Goal: Check status: Check status

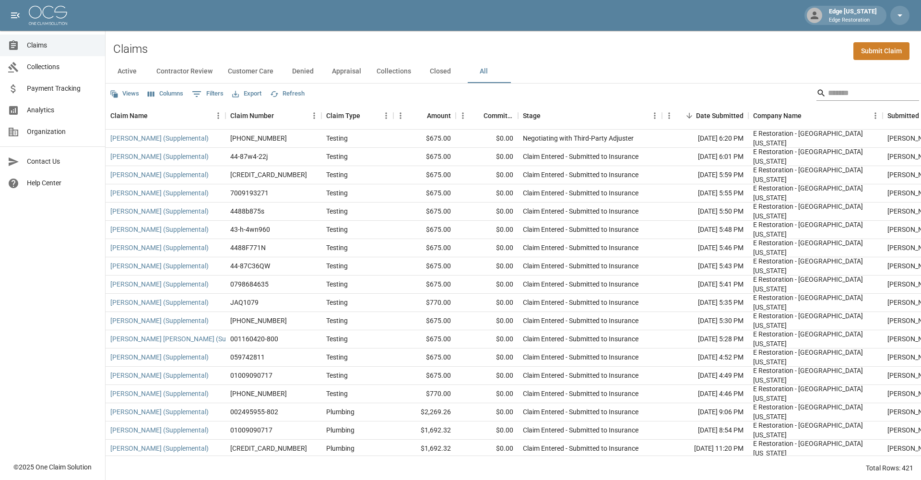
click at [828, 89] on input "Search" at bounding box center [866, 92] width 77 height 15
type input "*"
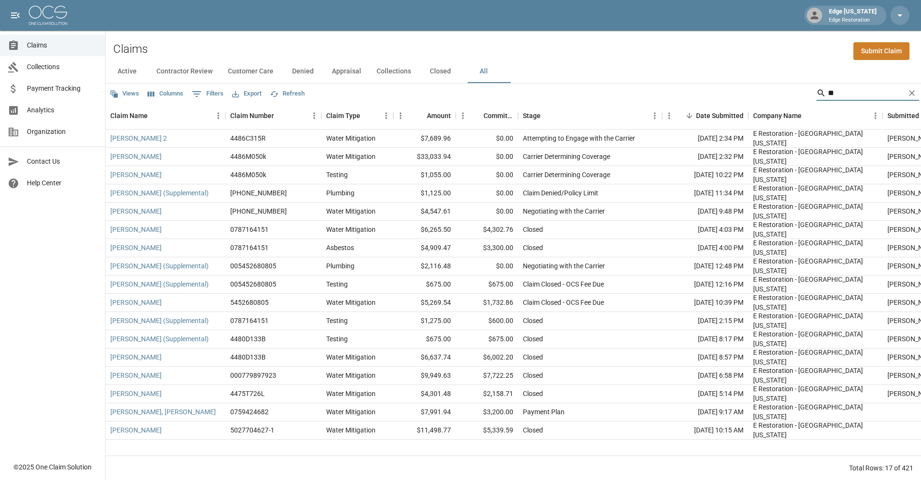
type input "***"
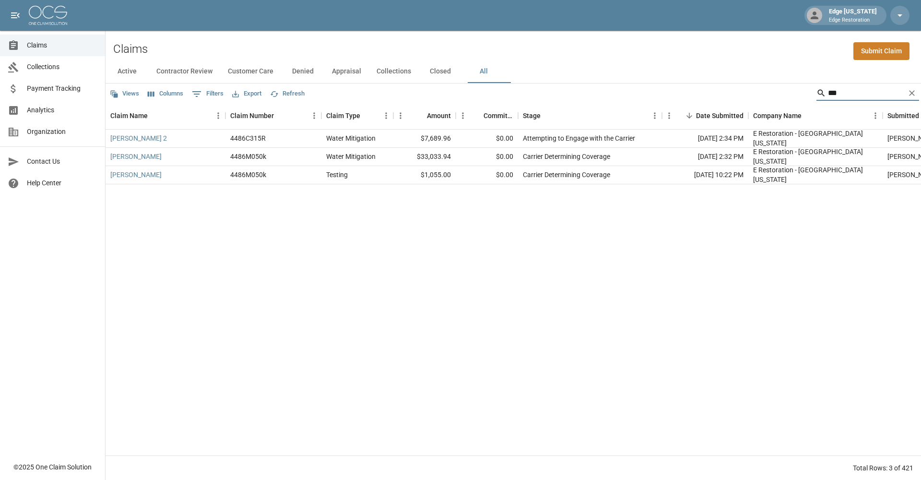
drag, startPoint x: 819, startPoint y: 89, endPoint x: 312, endPoint y: 71, distance: 507.3
click at [312, 71] on button "Denied" at bounding box center [302, 71] width 43 height 23
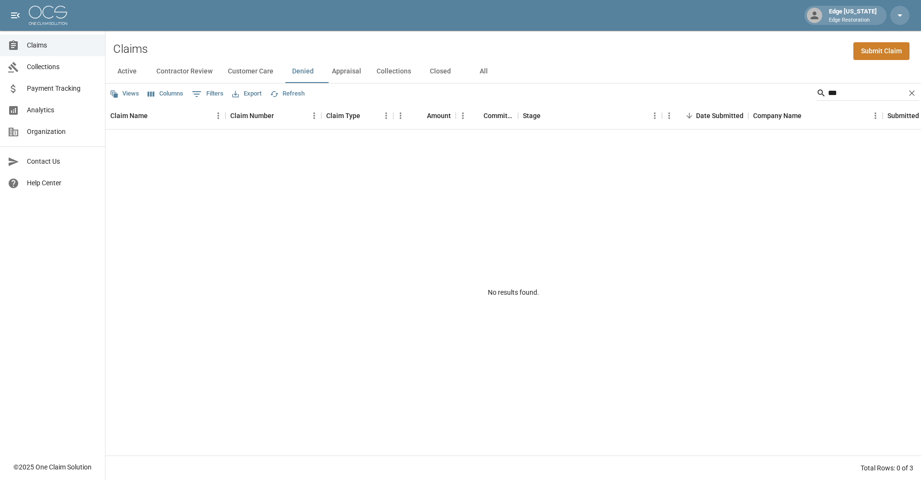
click at [115, 69] on button "Active" at bounding box center [127, 71] width 43 height 23
drag, startPoint x: 913, startPoint y: 92, endPoint x: 890, endPoint y: 89, distance: 22.7
click at [913, 92] on icon "Clear" at bounding box center [912, 93] width 6 height 6
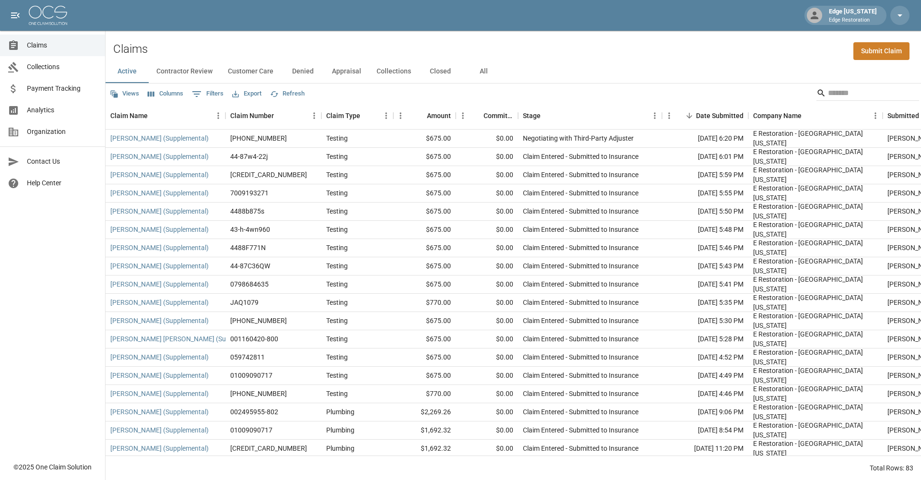
click at [301, 69] on button "Denied" at bounding box center [302, 71] width 43 height 23
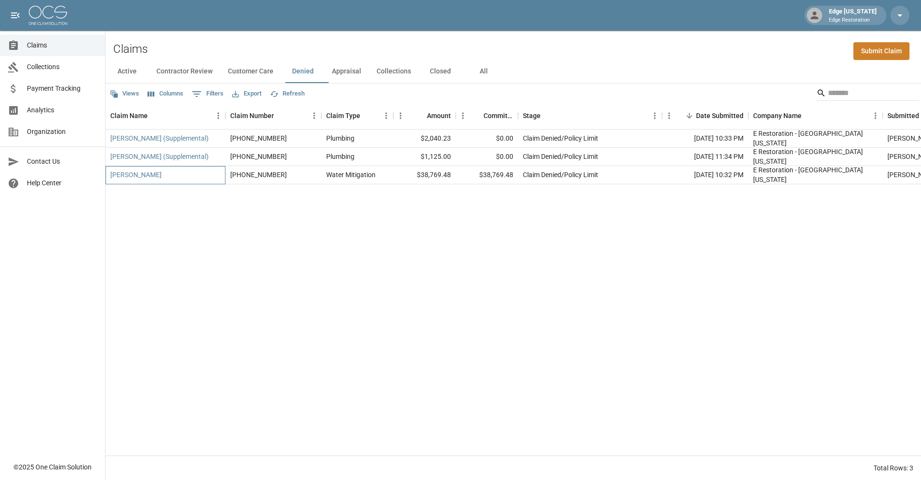
click at [132, 174] on link "[PERSON_NAME]" at bounding box center [135, 175] width 51 height 10
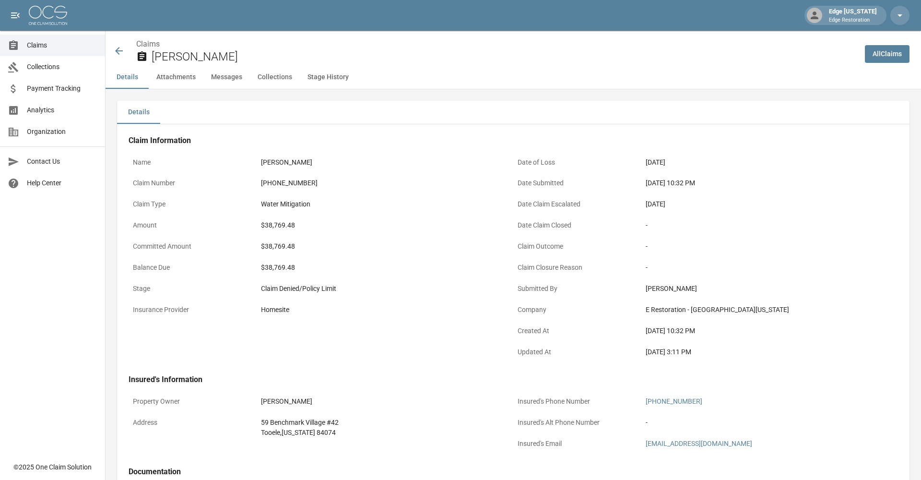
click at [120, 52] on icon at bounding box center [119, 51] width 12 height 12
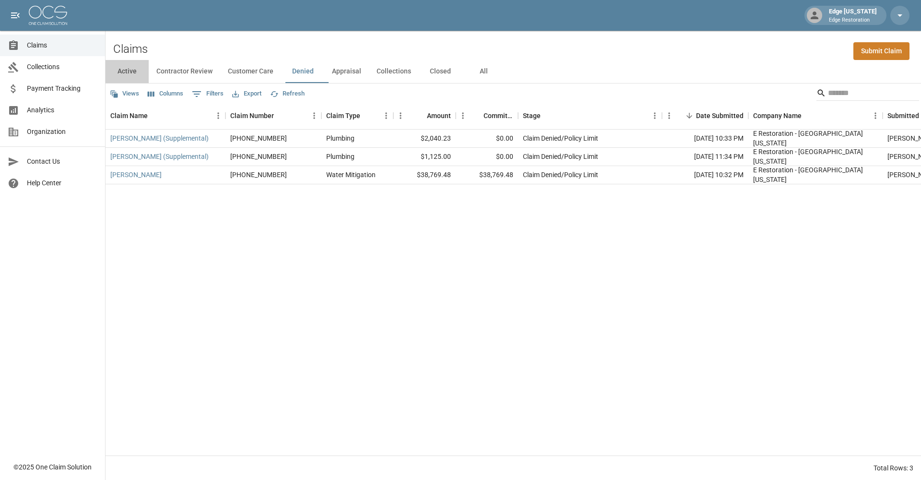
click at [131, 73] on button "Active" at bounding box center [127, 71] width 43 height 23
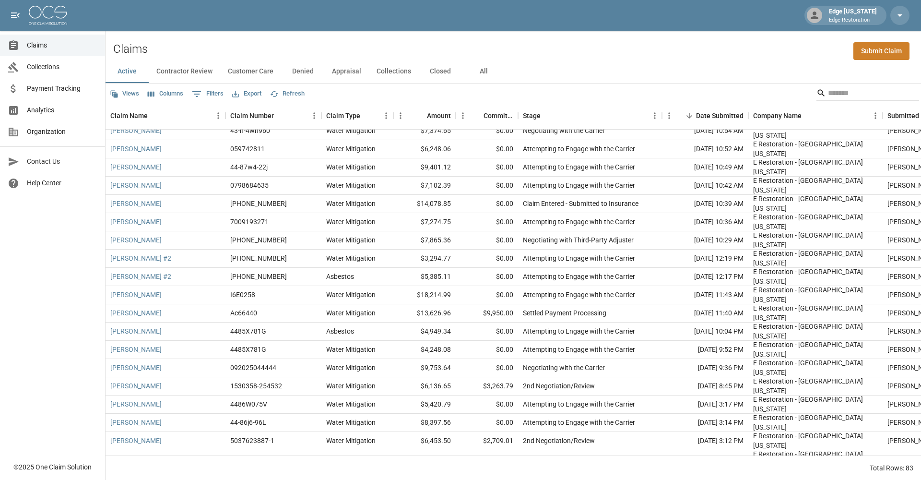
scroll to position [372, 0]
click at [131, 314] on link "[PERSON_NAME]" at bounding box center [135, 313] width 51 height 10
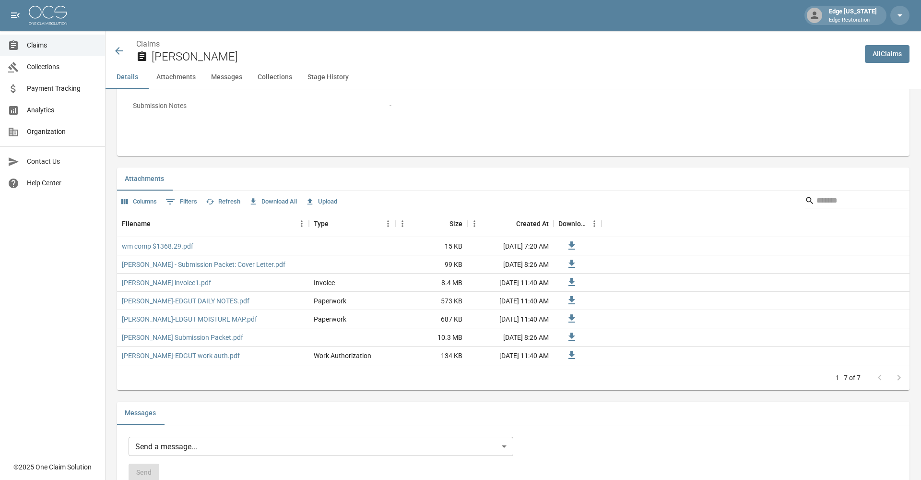
scroll to position [491, 0]
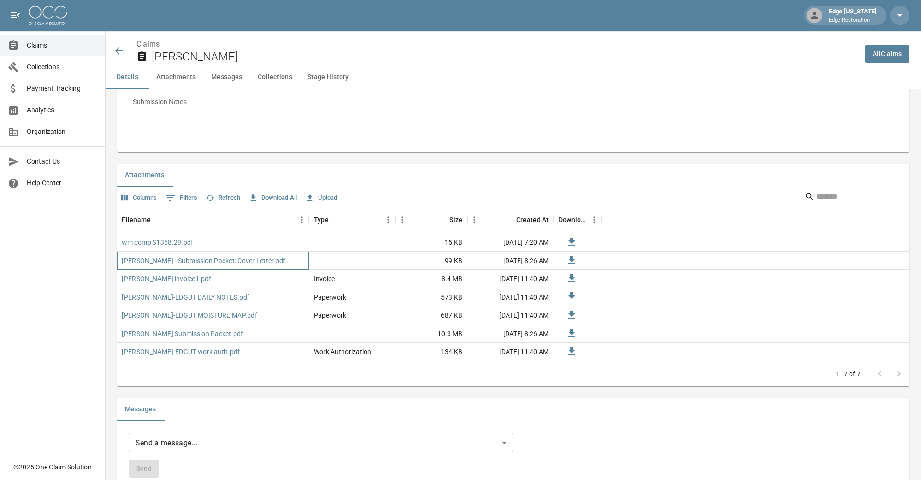
click at [181, 256] on link "[PERSON_NAME] - Submission Packet: Cover Letter.pdf" at bounding box center [204, 261] width 164 height 10
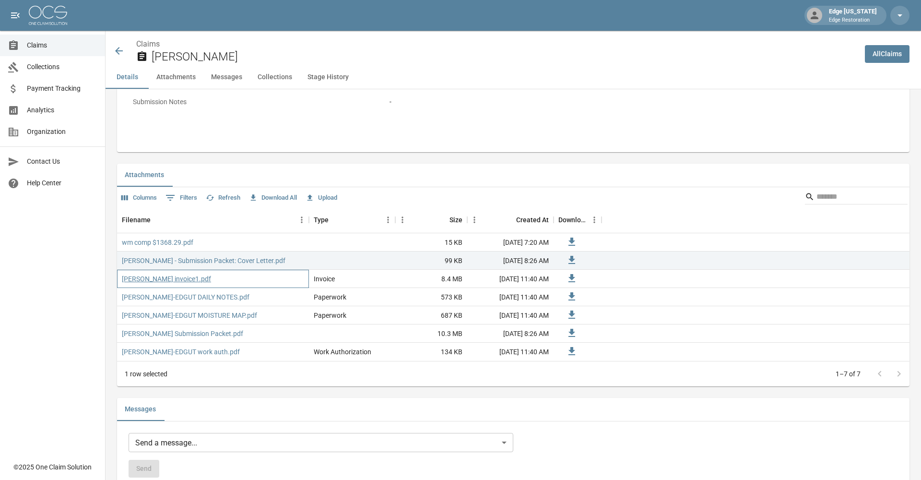
click at [181, 277] on link "[PERSON_NAME] invoice1.pdf" at bounding box center [166, 279] width 89 height 10
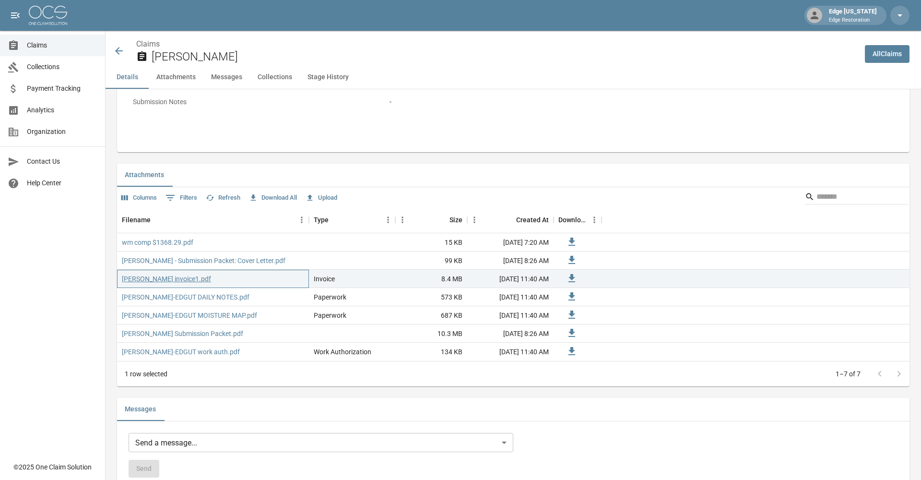
scroll to position [490, 0]
